Goal: Transaction & Acquisition: Purchase product/service

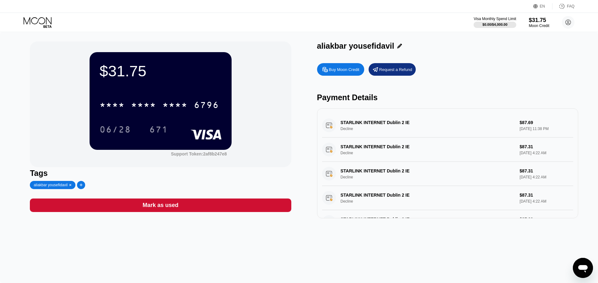
click at [353, 71] on div "Buy Moon Credit" at bounding box center [344, 69] width 30 height 5
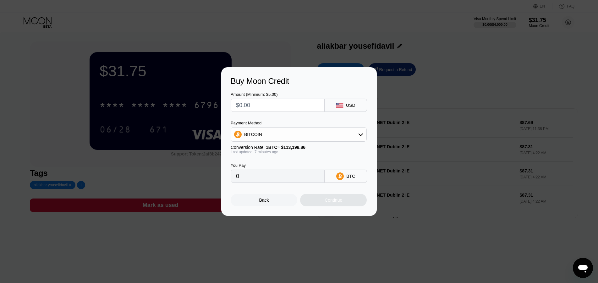
click at [284, 133] on div "BITCOIN" at bounding box center [298, 134] width 135 height 13
click at [279, 165] on div "USDT on TRON" at bounding box center [302, 165] width 118 height 5
type input "0.00"
click at [299, 102] on input "text" at bounding box center [277, 105] width 83 height 13
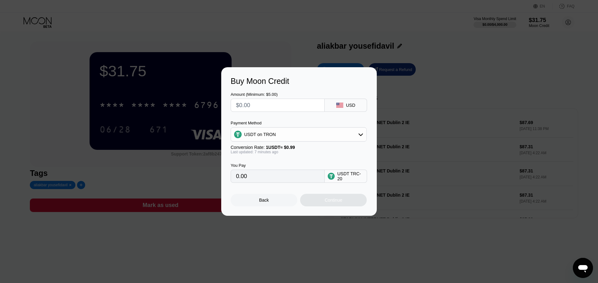
click at [299, 102] on input "text" at bounding box center [277, 105] width 83 height 13
click at [254, 171] on div "You Pay 0.00" at bounding box center [278, 173] width 94 height 20
click at [261, 107] on input "text" at bounding box center [277, 105] width 83 height 13
click at [260, 106] on input "text" at bounding box center [277, 105] width 83 height 13
type input "$7"
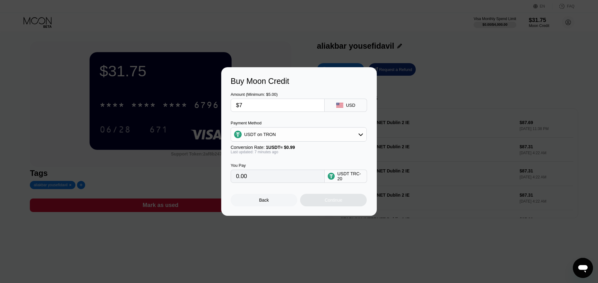
type input "7.07"
type input "$73"
type input "73.74"
type input "$73"
click at [340, 203] on div "Continue" at bounding box center [333, 200] width 18 height 5
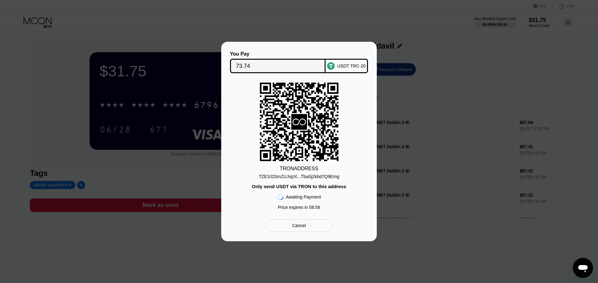
click at [344, 65] on div "USDT TRC-20" at bounding box center [351, 65] width 29 height 5
click at [309, 178] on div "TZE3J2SmZUJvjzX...TbaSj2kbd7Q9Emg" at bounding box center [299, 176] width 80 height 5
click at [353, 63] on div "USDT TRC-20" at bounding box center [351, 65] width 29 height 5
click at [306, 178] on div "TZE3J2SmZUJvjzX...TbaSj2kbd7Q9Emg" at bounding box center [299, 176] width 80 height 5
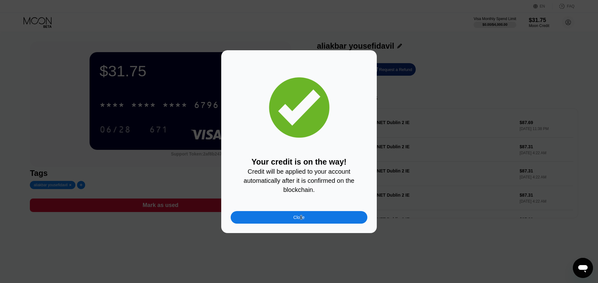
click at [301, 220] on div "Close" at bounding box center [298, 217] width 11 height 5
click at [328, 220] on div "Close" at bounding box center [299, 217] width 137 height 13
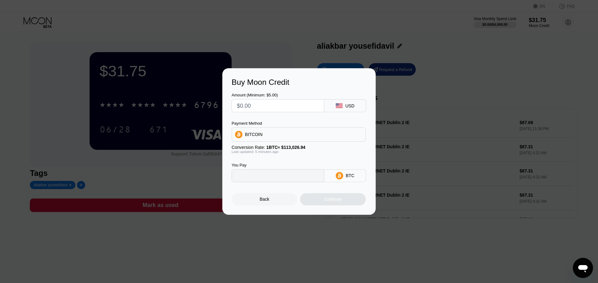
type input "0"
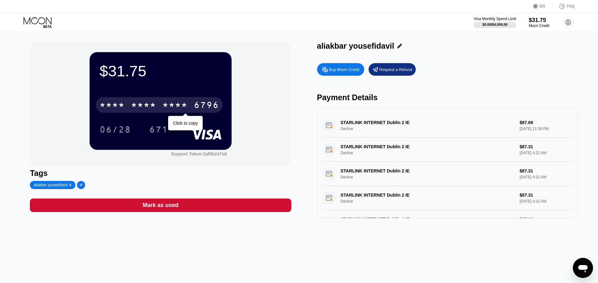
click at [180, 112] on div "* * * * * * * * * * * * 6796" at bounding box center [159, 105] width 127 height 16
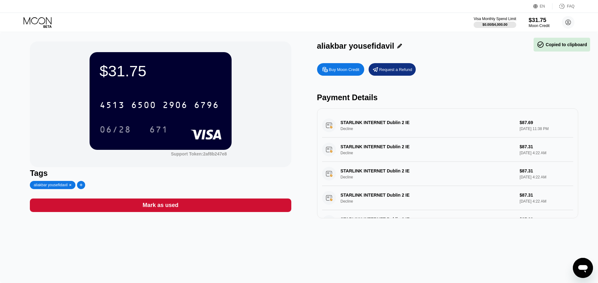
click at [533, 21] on div "$31.75" at bounding box center [538, 20] width 21 height 7
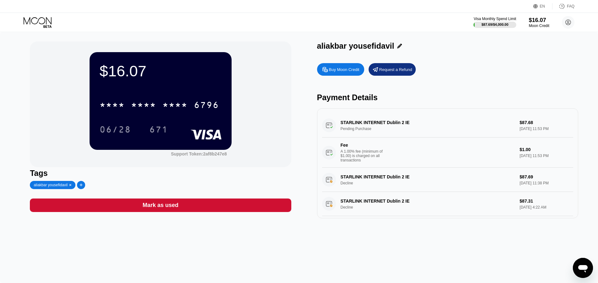
click at [481, 135] on div "STARLINK INTERNET Dublin 2 IE Pending Purchase $87.68 Aug 20, 2025 11:53 PM Fee…" at bounding box center [447, 140] width 251 height 54
click at [481, 135] on div "STARLINK INTERNET Dublin 2 IE Pending Purchase $87.68 [DATE] 11:53 PM Fee A 1.0…" at bounding box center [447, 140] width 251 height 54
click at [397, 124] on div "STARLINK INTERNET Dublin 2 IE Pending Purchase $87.68 [DATE] 11:53 PM Fee A 1.0…" at bounding box center [447, 140] width 251 height 54
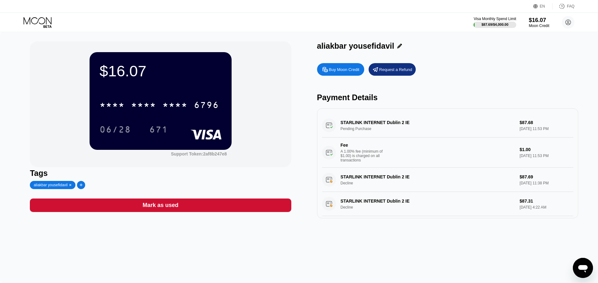
click at [397, 124] on div "STARLINK INTERNET Dublin 2 IE Pending Purchase $87.68 [DATE] 11:53 PM Fee A 1.0…" at bounding box center [447, 140] width 251 height 54
drag, startPoint x: 535, startPoint y: 123, endPoint x: 417, endPoint y: 119, distance: 117.5
click at [417, 119] on div "STARLINK INTERNET Dublin 2 IE Pending Purchase $87.68 [DATE] 11:53 PM Fee A 1.0…" at bounding box center [447, 140] width 251 height 54
click at [468, 126] on div "STARLINK INTERNET Dublin 2 IE Pending Purchase $87.68 [DATE] 11:53 PM Fee A 1.0…" at bounding box center [447, 140] width 251 height 54
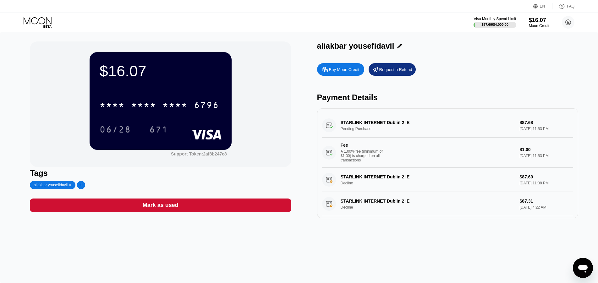
drag, startPoint x: 340, startPoint y: 123, endPoint x: 488, endPoint y: 123, distance: 147.9
click at [477, 122] on div "STARLINK INTERNET Dublin 2 IE Pending Purchase $87.68 [DATE] 11:53 PM Fee A 1.0…" at bounding box center [447, 140] width 251 height 54
click at [524, 125] on div "STARLINK INTERNET Dublin 2 IE Pending Purchase $87.68 [DATE] 11:53 PM Fee A 1.0…" at bounding box center [447, 140] width 251 height 54
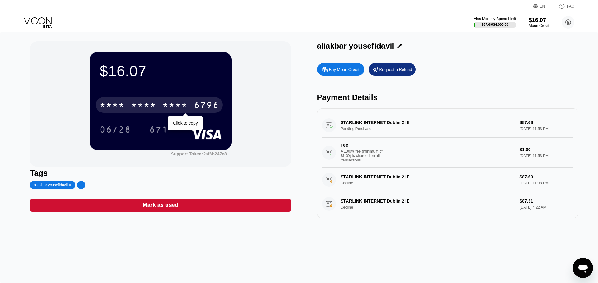
click at [206, 105] on div "6796" at bounding box center [206, 106] width 25 height 10
